Goal: Task Accomplishment & Management: Manage account settings

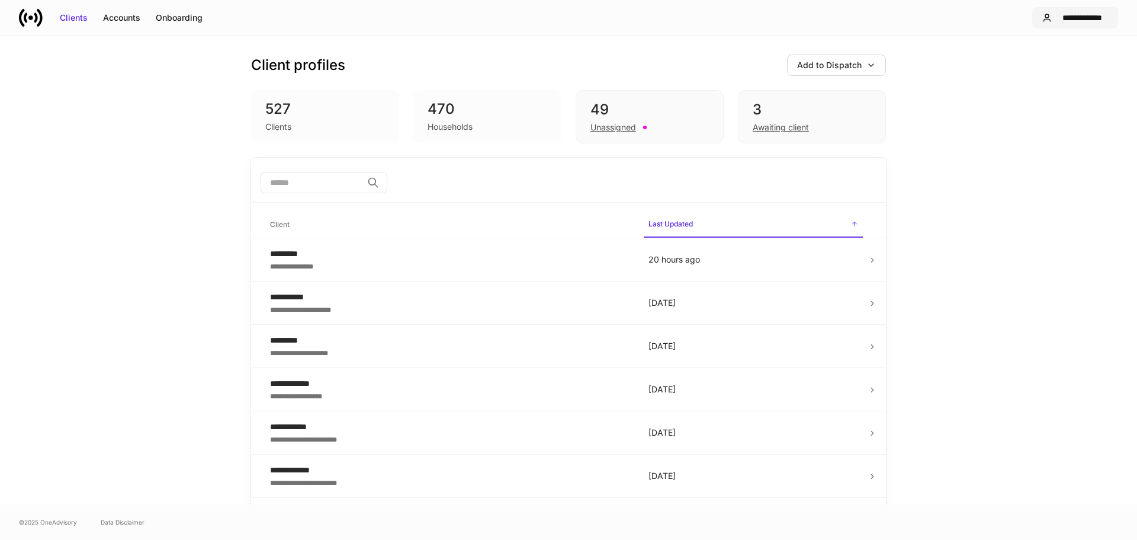
click at [1065, 20] on div "**********" at bounding box center [1083, 18] width 52 height 12
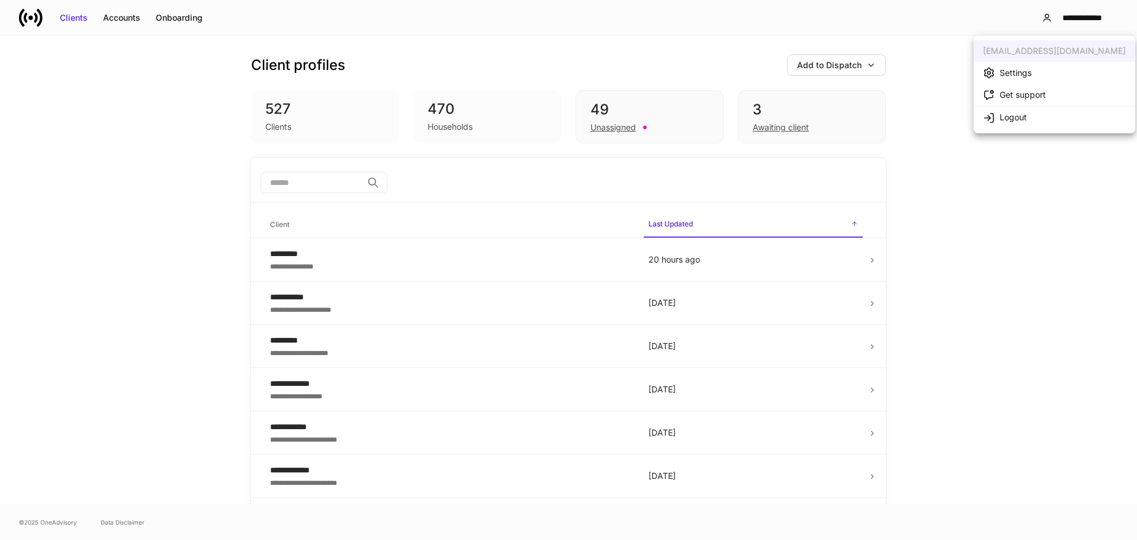
click at [1057, 49] on div "[EMAIL_ADDRESS][DOMAIN_NAME]" at bounding box center [1055, 50] width 162 height 21
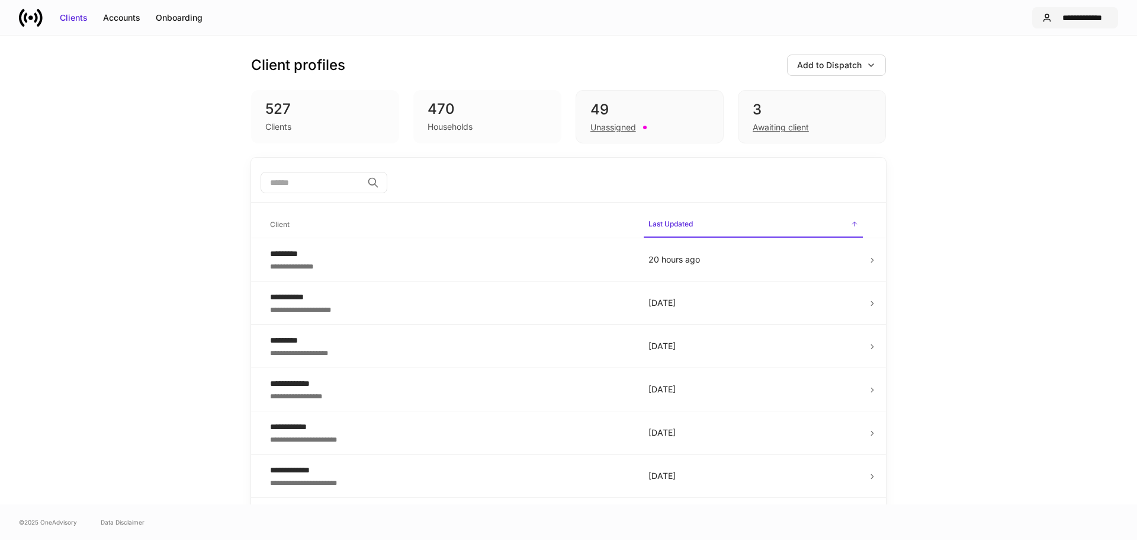
click at [1077, 20] on div "**********" at bounding box center [1083, 18] width 52 height 12
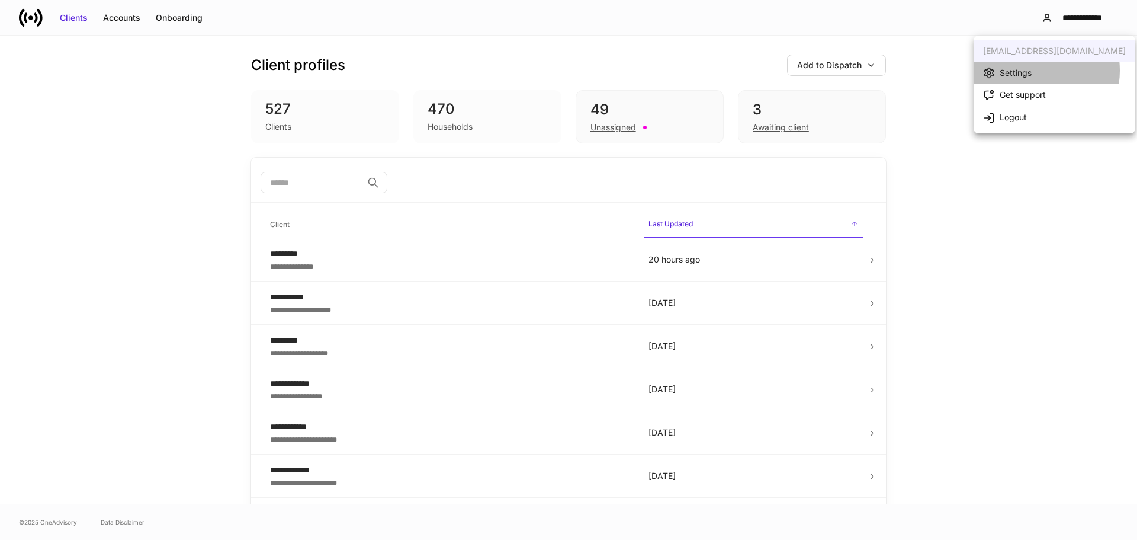
click at [1032, 70] on li "Settings" at bounding box center [1055, 73] width 162 height 22
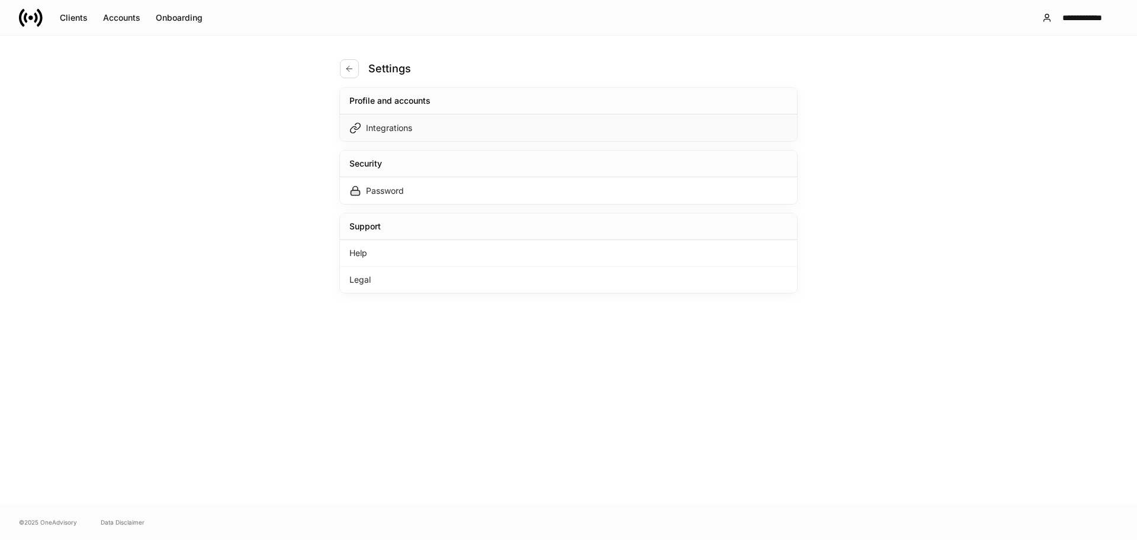
click at [467, 120] on div "Integrations" at bounding box center [568, 127] width 457 height 27
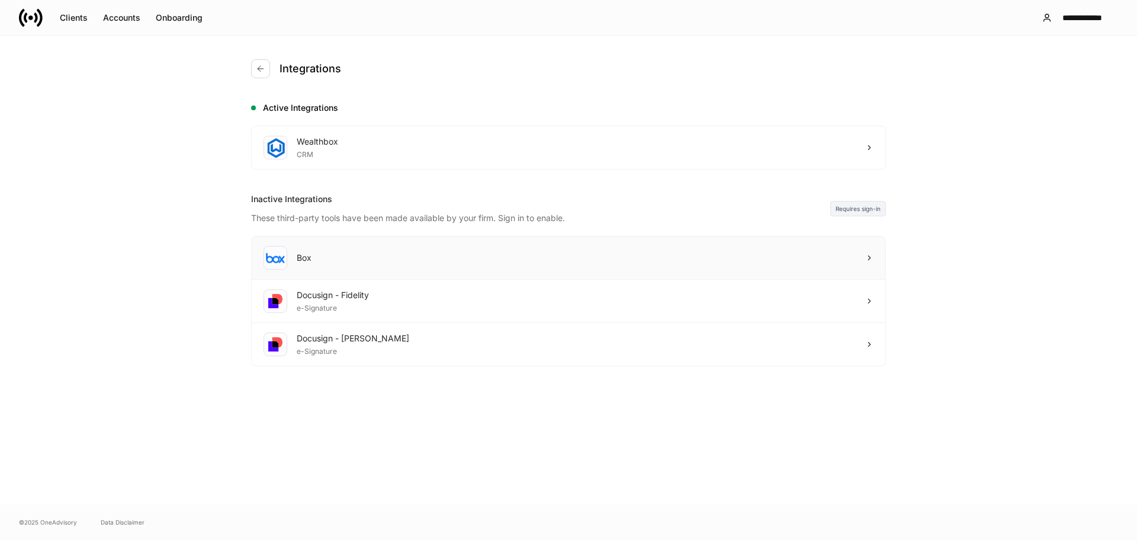
click at [823, 253] on div "Box" at bounding box center [569, 257] width 634 height 43
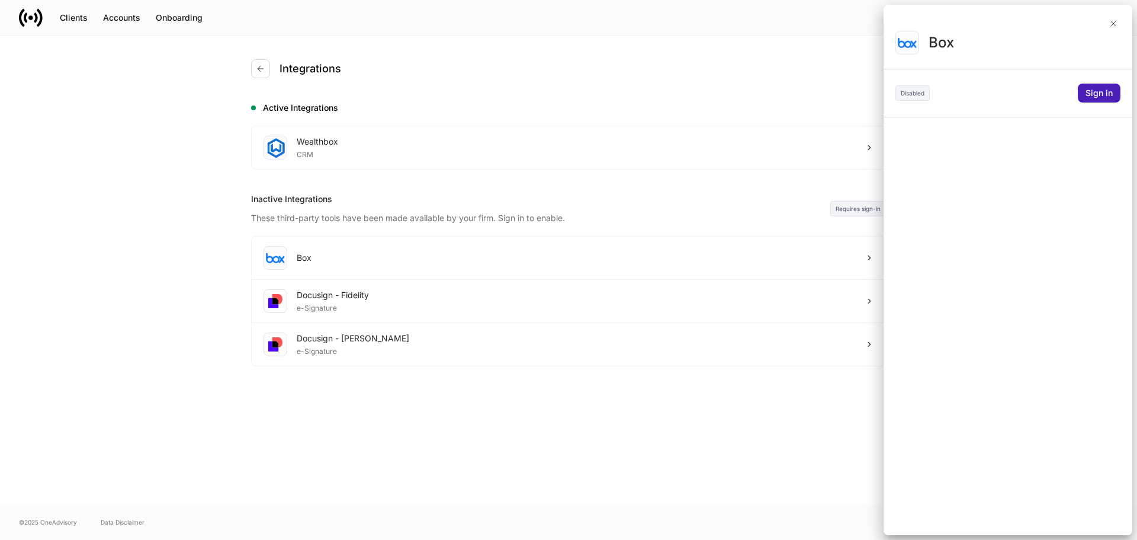
click at [1093, 91] on div "Sign in" at bounding box center [1099, 93] width 27 height 12
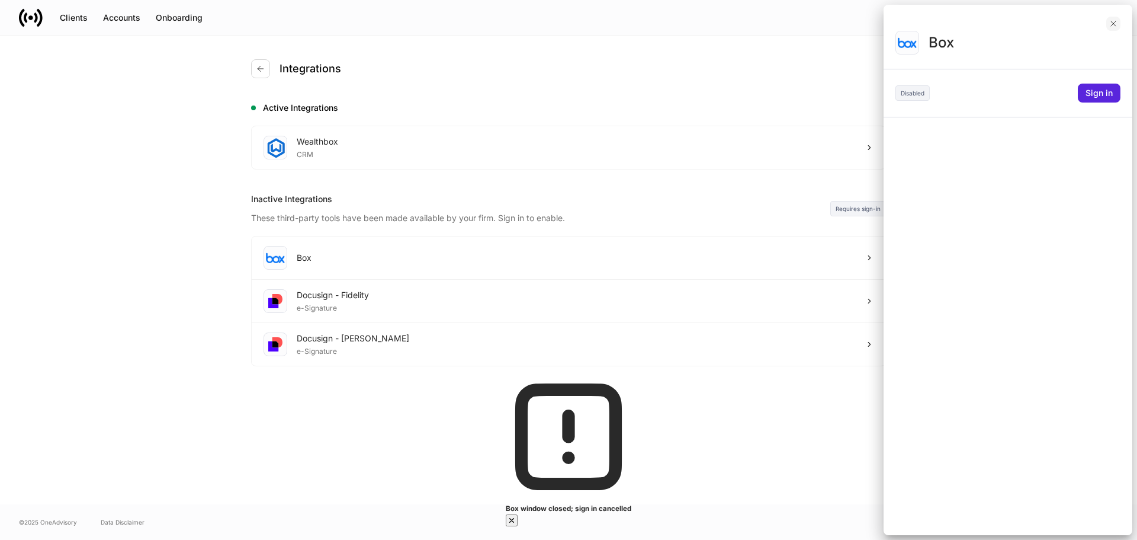
click at [1116, 23] on icon "button" at bounding box center [1113, 23] width 9 height 9
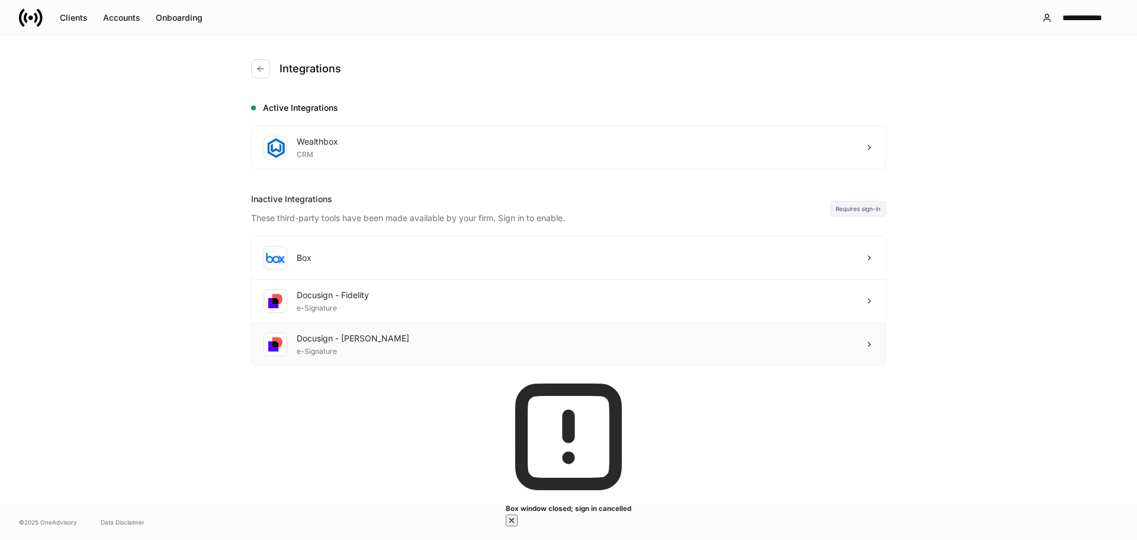
click at [731, 336] on div "Docusign - [PERSON_NAME] e-Signature" at bounding box center [569, 344] width 634 height 43
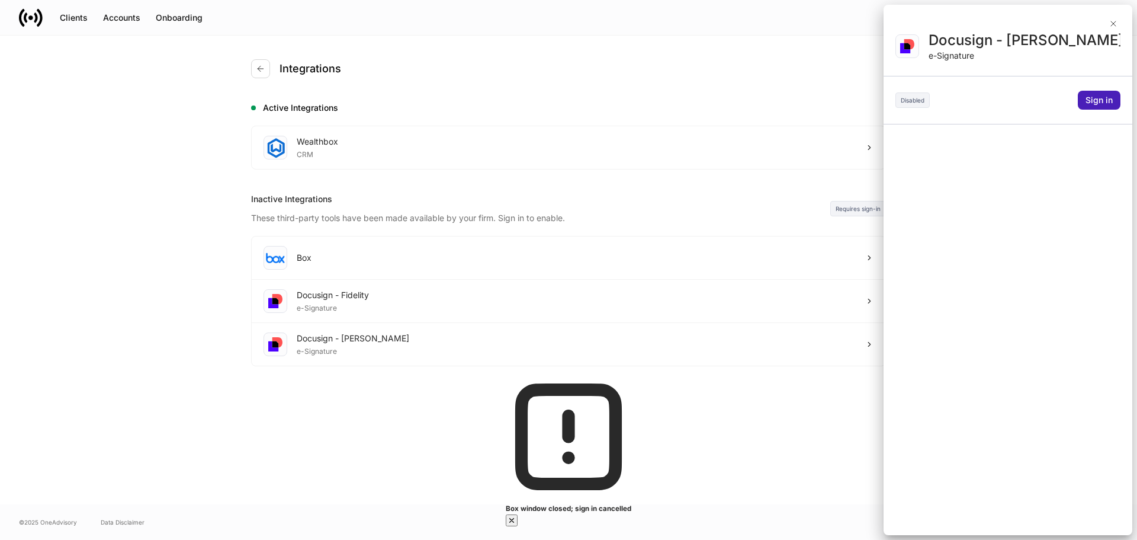
click at [1098, 100] on div "Sign in" at bounding box center [1099, 100] width 27 height 12
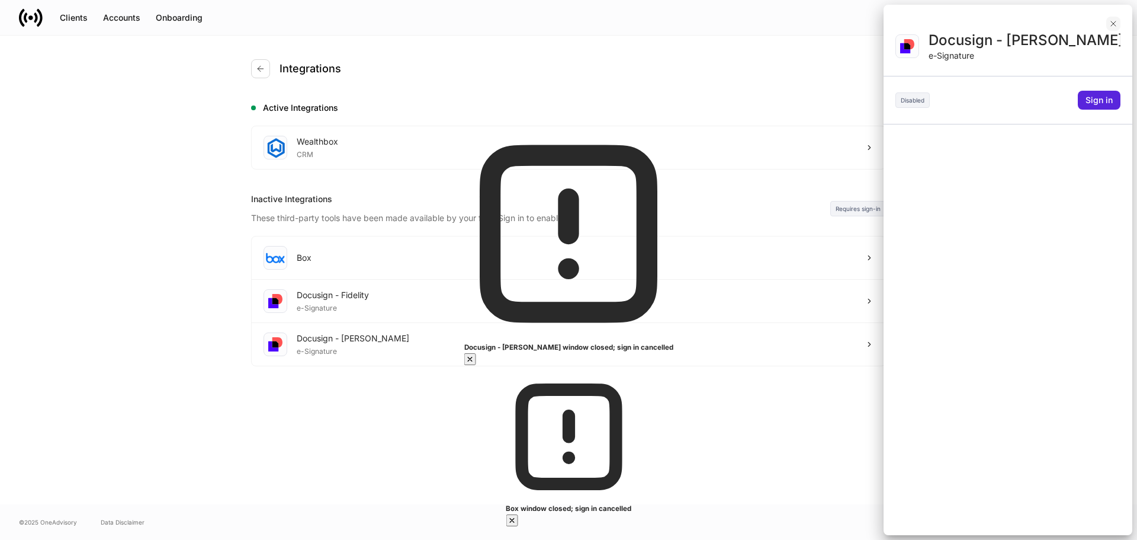
click at [1115, 21] on icon "button" at bounding box center [1113, 23] width 9 height 9
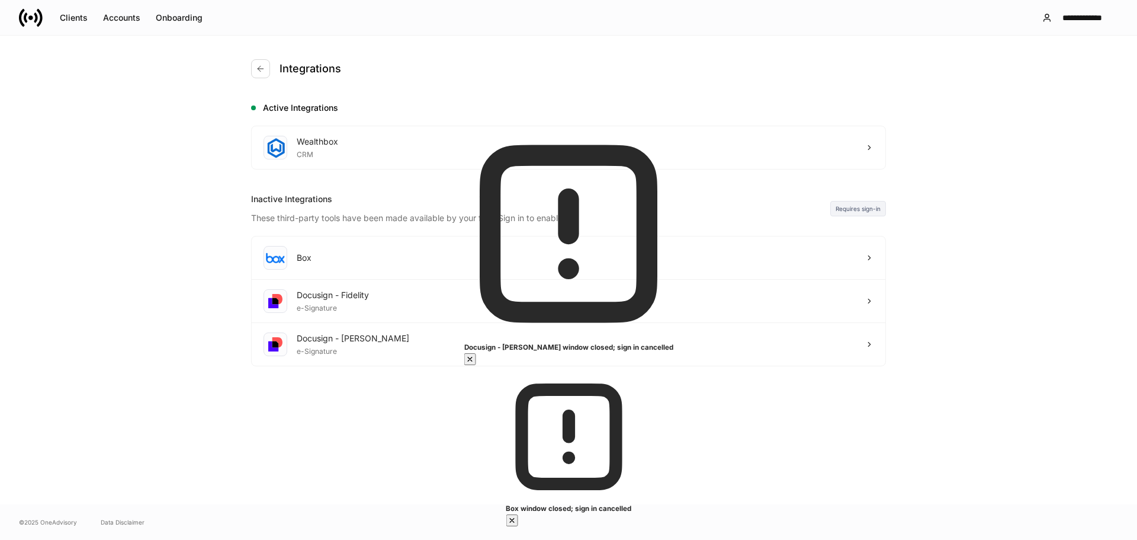
click at [475, 364] on icon "button" at bounding box center [469, 358] width 9 height 9
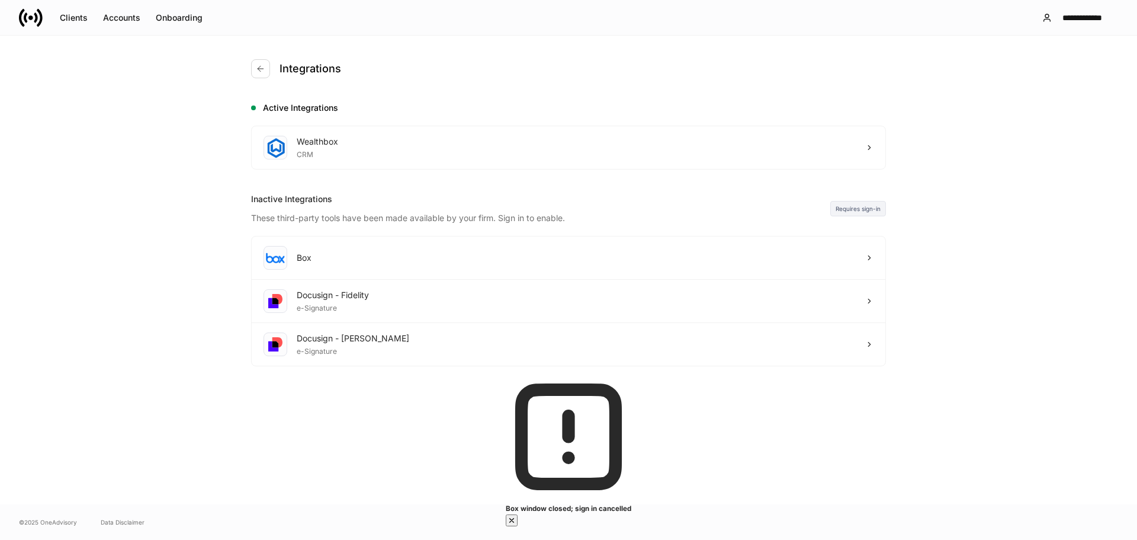
click at [514, 518] on icon "button" at bounding box center [512, 520] width 4 height 4
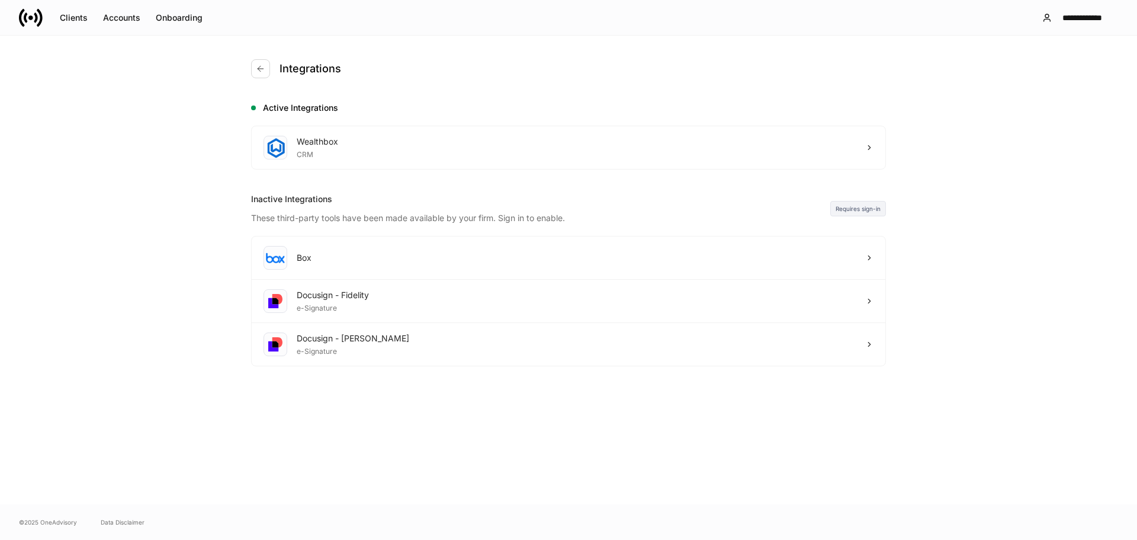
click at [29, 20] on icon at bounding box center [31, 18] width 24 height 24
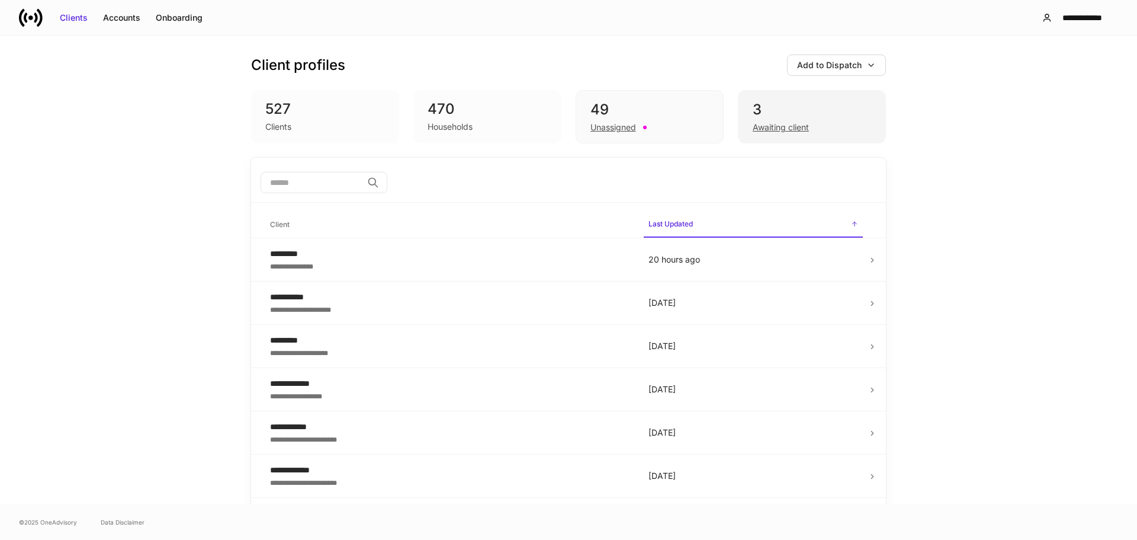
click at [788, 127] on div "Awaiting client" at bounding box center [781, 127] width 56 height 12
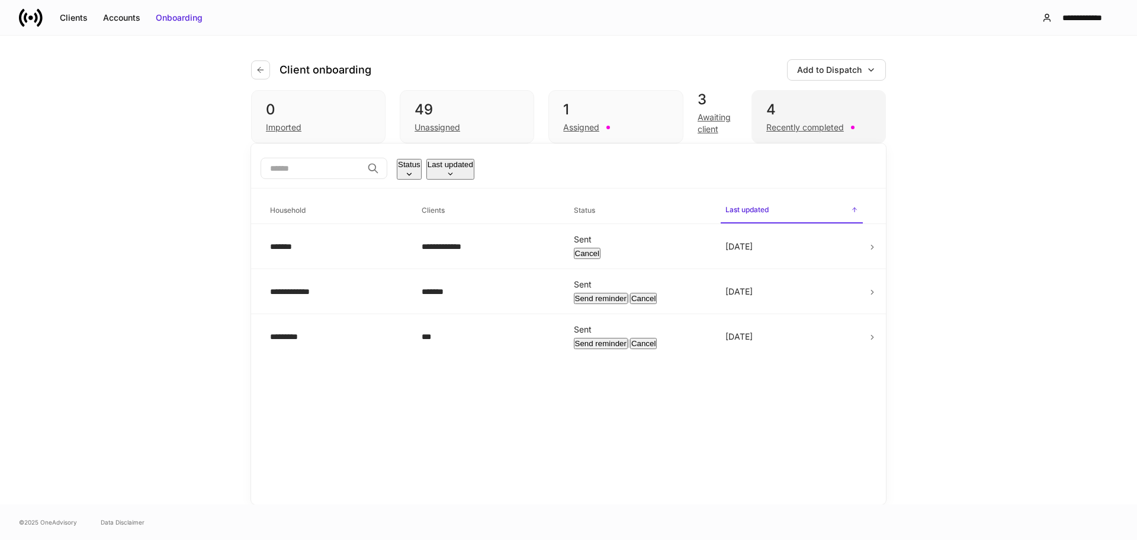
click at [804, 133] on div "Recently completed" at bounding box center [805, 127] width 78 height 12
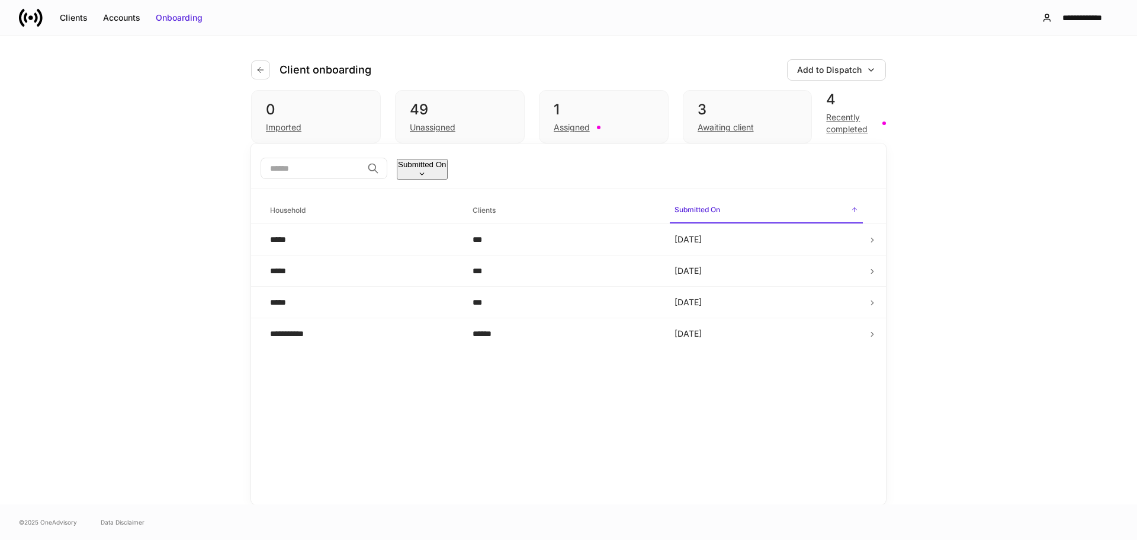
click at [826, 125] on div "Recently completed" at bounding box center [850, 123] width 49 height 24
